Goal: Check status

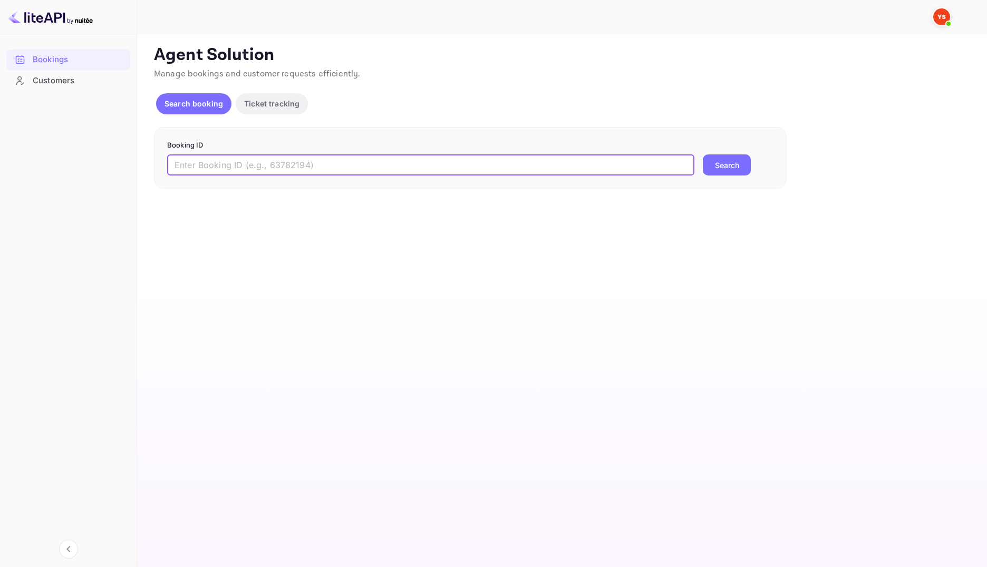
drag, startPoint x: 0, startPoint y: 0, endPoint x: 496, endPoint y: 169, distance: 524.1
type input "9799076"
click at [731, 169] on button "Search" at bounding box center [727, 164] width 48 height 21
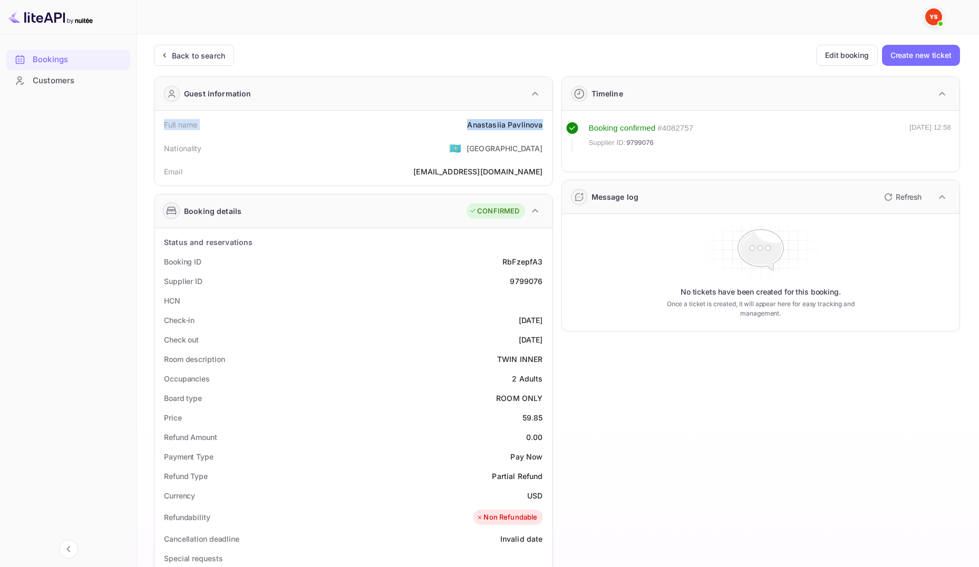
drag, startPoint x: 165, startPoint y: 127, endPoint x: 545, endPoint y: 126, distance: 380.2
click at [545, 126] on div "Full name [PERSON_NAME]" at bounding box center [354, 125] width 390 height 20
copy div "Full name [PERSON_NAME]"
drag, startPoint x: 166, startPoint y: 260, endPoint x: 545, endPoint y: 277, distance: 379.5
click at [545, 277] on div "Status and reservations Booking ID RbFzepfA3 Supplier ID 9799076 HCN Check-in […" at bounding box center [354, 529] width 390 height 592
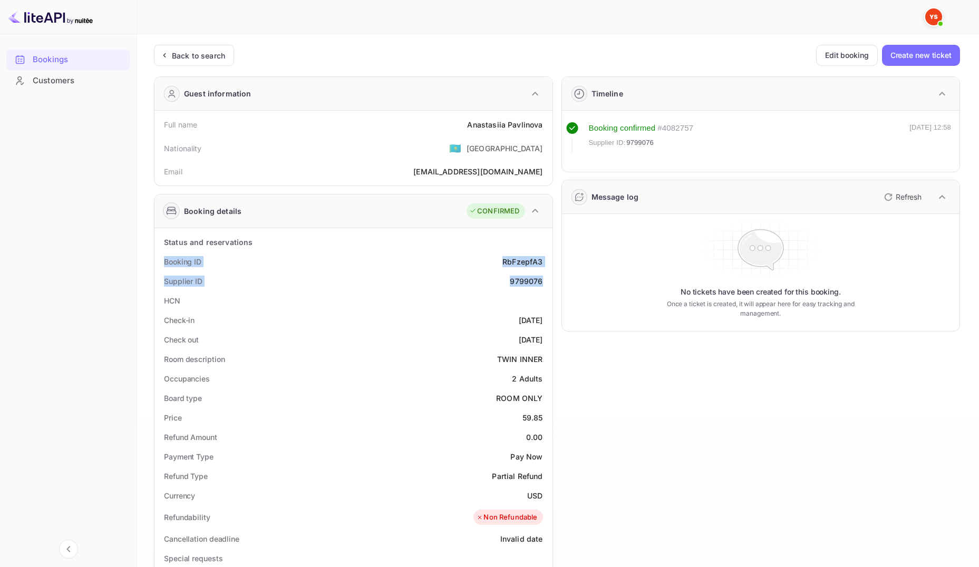
copy div "Booking ID RbFzepfA3 Supplier ID 9799076"
drag, startPoint x: 163, startPoint y: 320, endPoint x: 545, endPoint y: 336, distance: 382.6
click at [545, 336] on div "Status and reservations Booking ID RbFzepfA3 Supplier ID 9799076 HCN Check-in […" at bounding box center [354, 529] width 390 height 592
copy div "Check-in [DATE] Check out [DATE]"
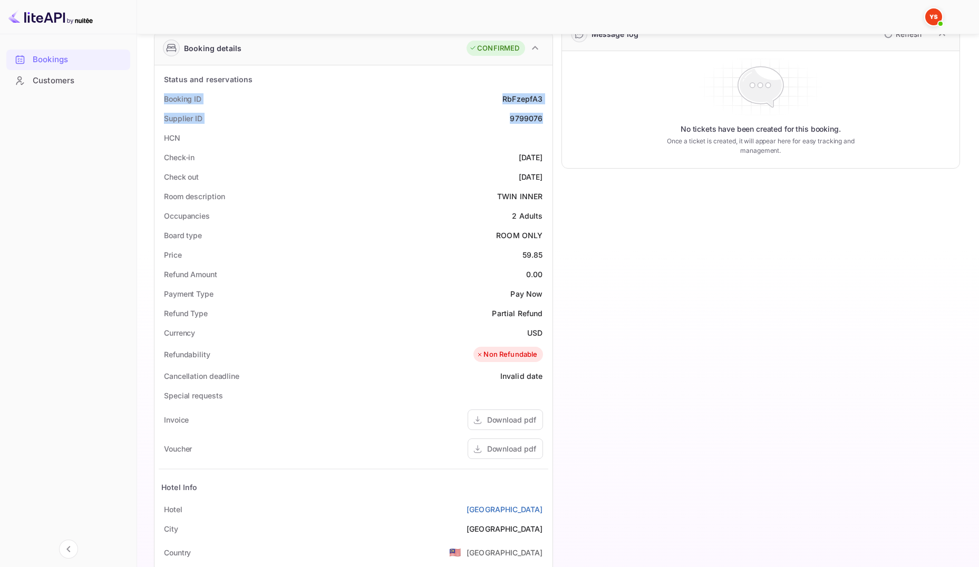
scroll to position [282, 0]
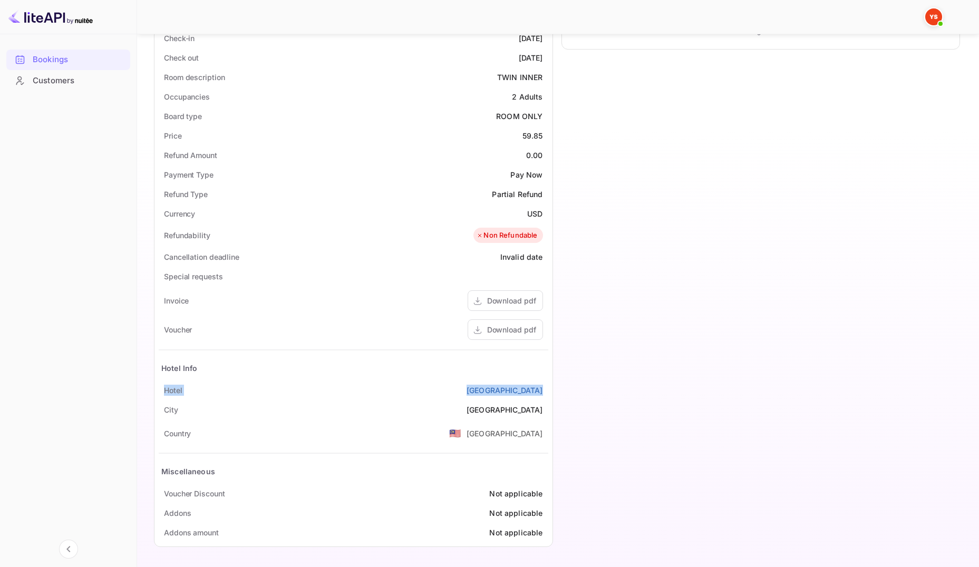
drag, startPoint x: 165, startPoint y: 387, endPoint x: 545, endPoint y: 388, distance: 380.2
click at [545, 388] on div "[GEOGRAPHIC_DATA]" at bounding box center [354, 391] width 390 height 20
copy div "[GEOGRAPHIC_DATA]"
